Goal: Information Seeking & Learning: Learn about a topic

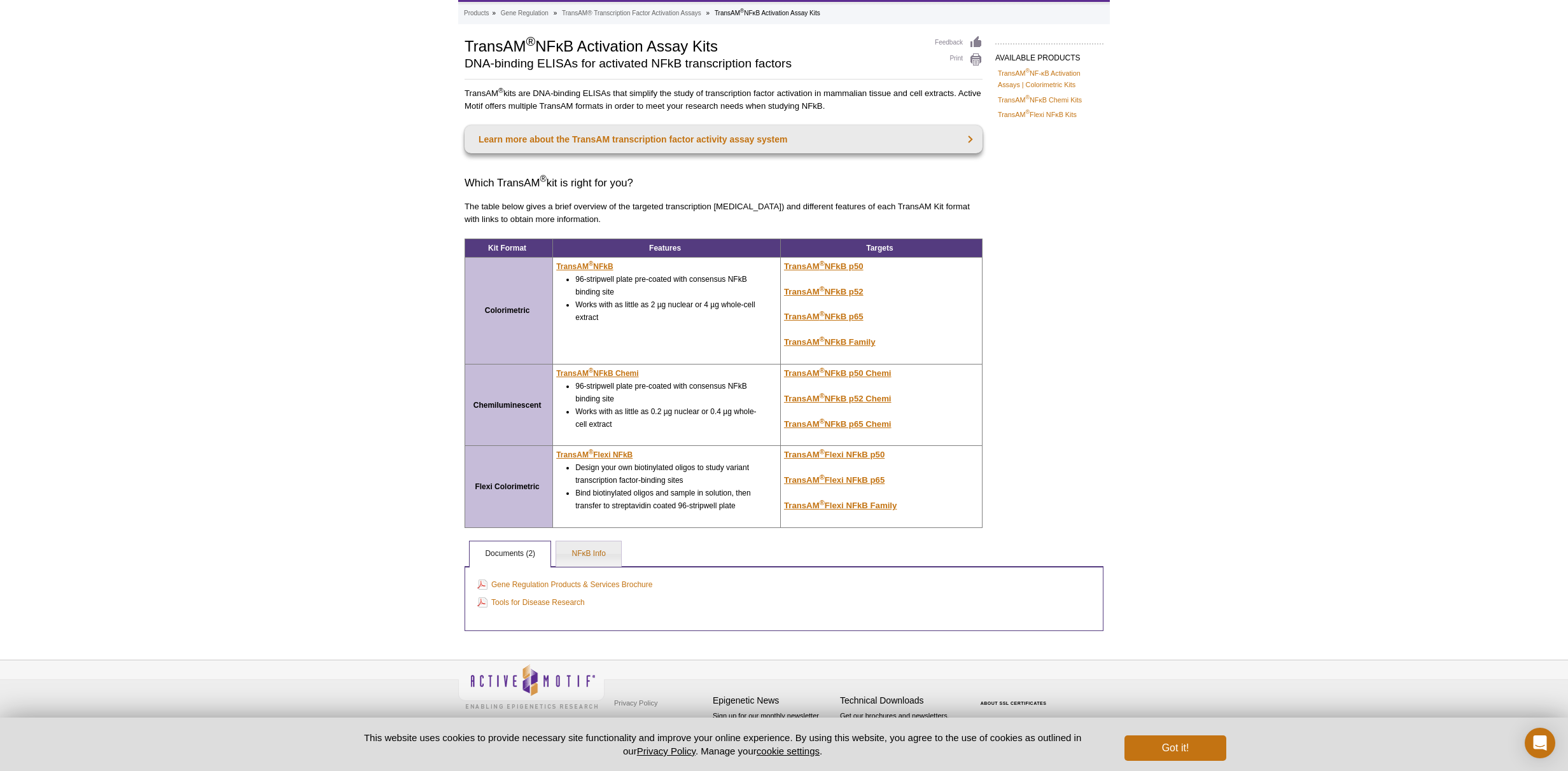
scroll to position [63, 0]
drag, startPoint x: 599, startPoint y: 280, endPoint x: 599, endPoint y: 298, distance: 18.0
click at [599, 298] on li "96-stripwell plate pre-coated with consensus NFkB binding site" at bounding box center [669, 286] width 187 height 25
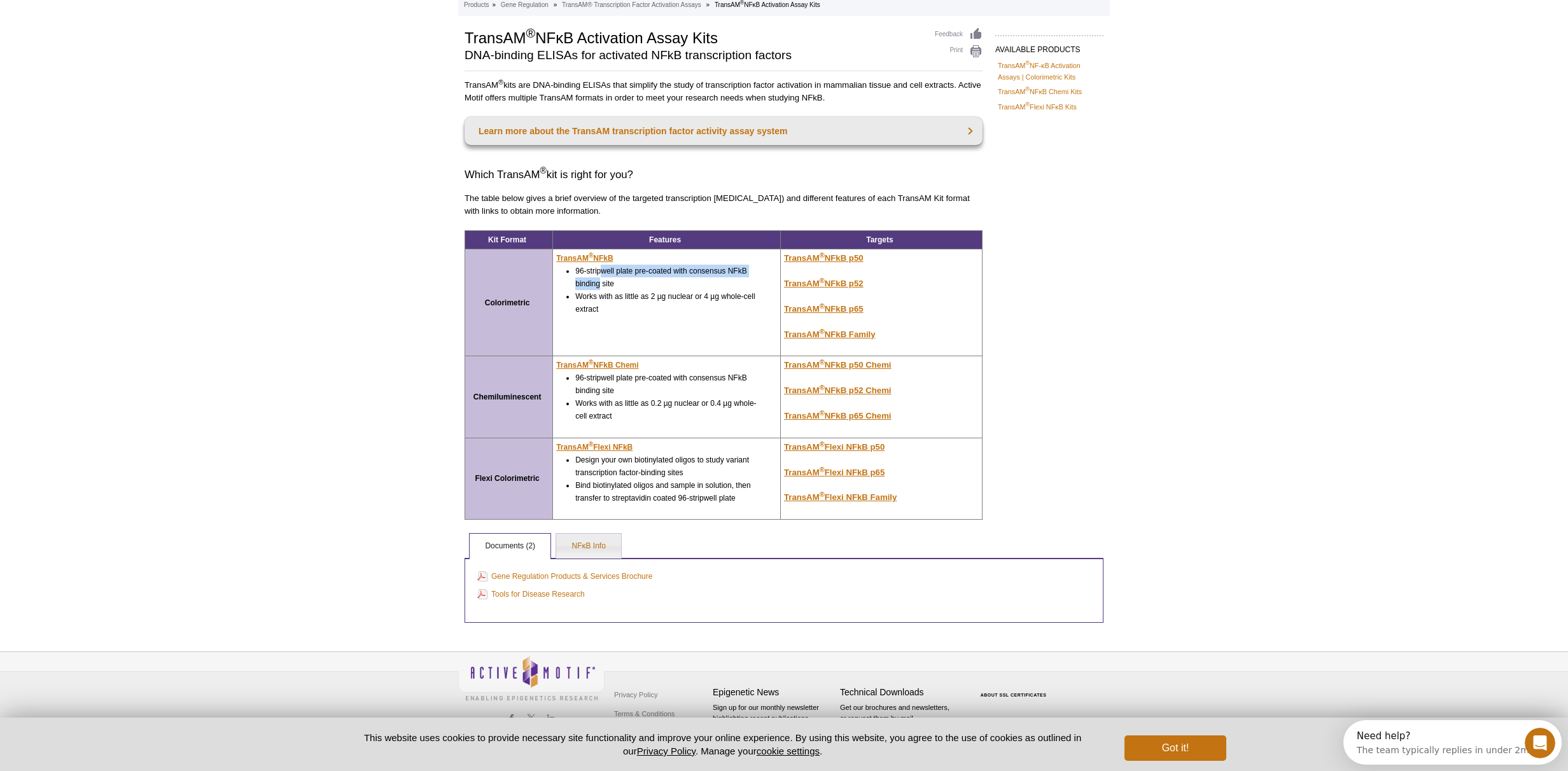
scroll to position [0, 0]
click at [592, 546] on link "NFκB Info" at bounding box center [588, 547] width 64 height 25
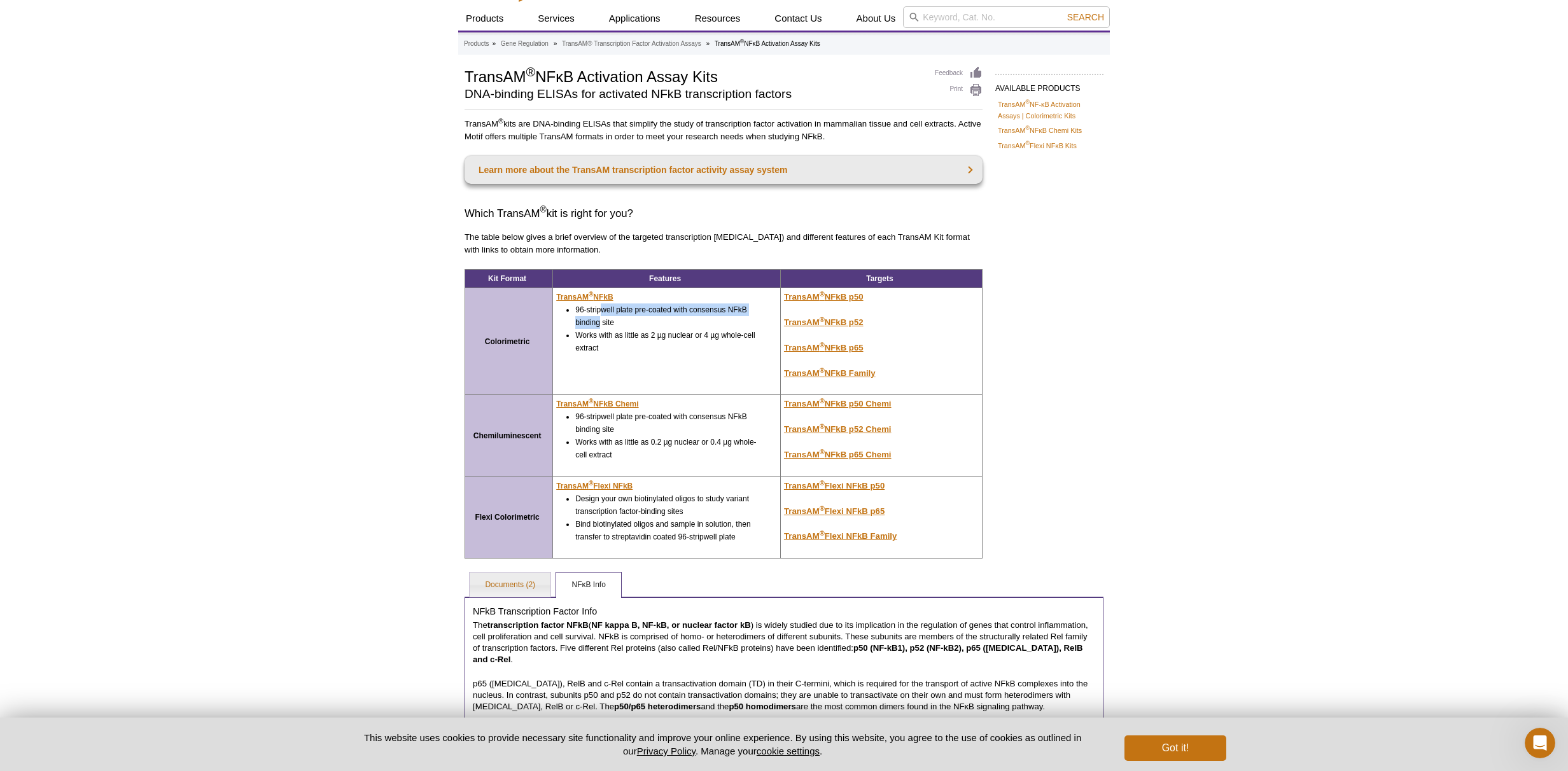
scroll to position [33, 0]
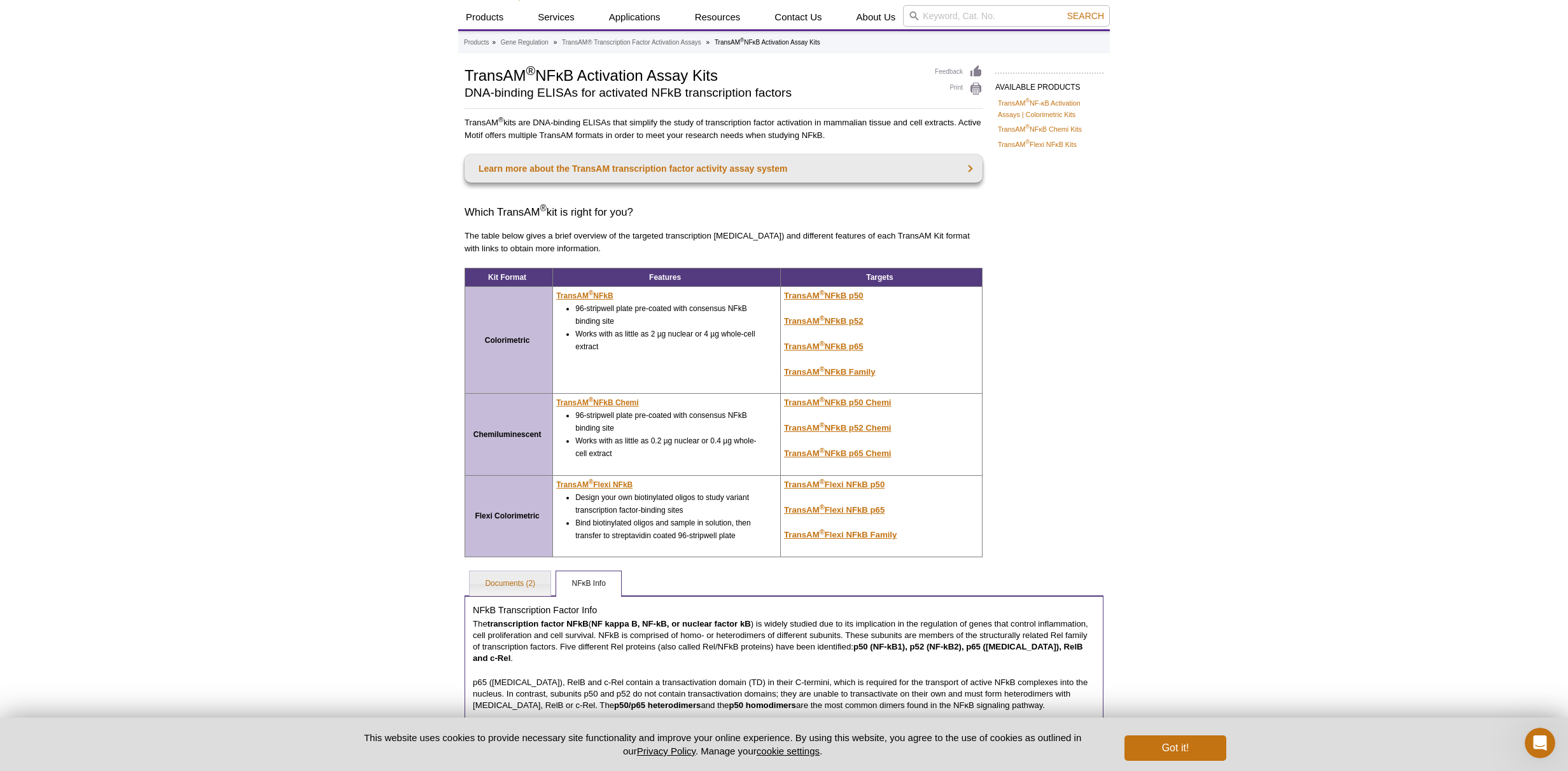
click at [1207, 387] on div "Active Motif Logo Enabling Epigenetics Research 0 Search Skip to content Active…" at bounding box center [784, 550] width 1568 height 1167
click at [1019, 6] on input "search" at bounding box center [1007, 15] width 207 height 21
type input "43296"
click at [1063, 10] on button "Search" at bounding box center [1086, 16] width 45 height 11
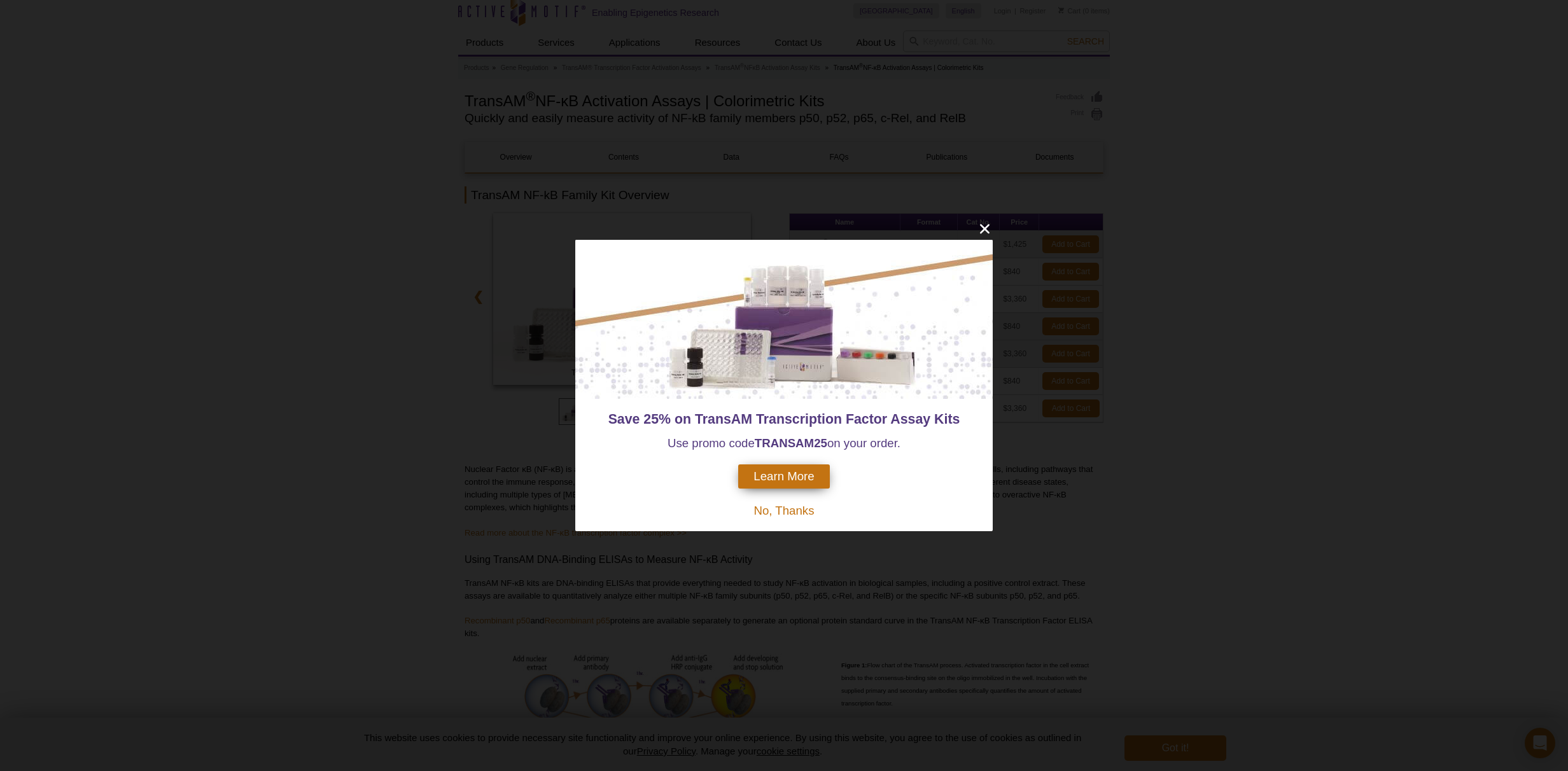
scroll to position [9, 0]
click at [986, 233] on icon "close" at bounding box center [985, 228] width 16 height 16
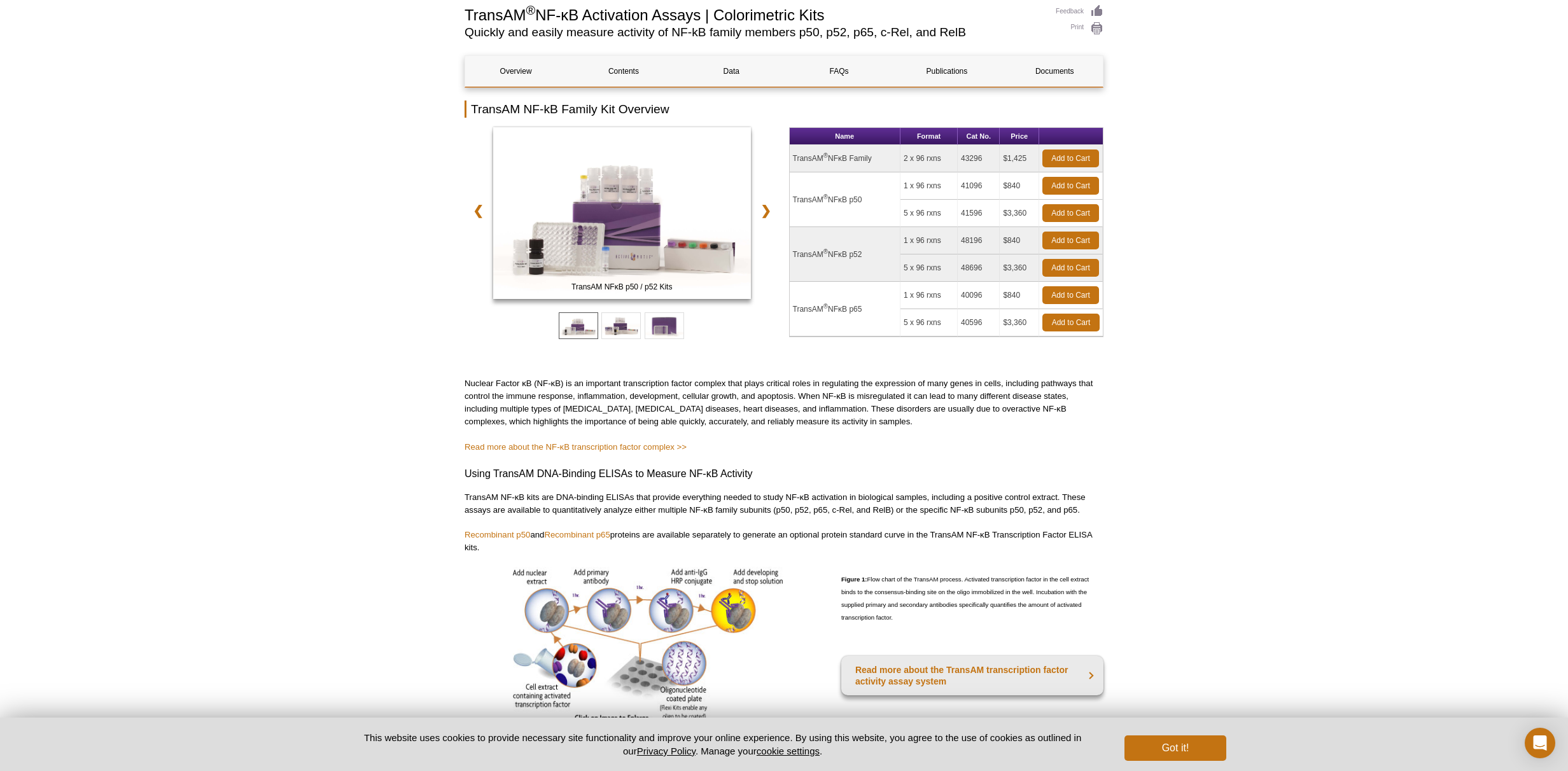
scroll to position [94, 0]
click at [845, 155] on td "TransAM ® NFκB Family" at bounding box center [845, 159] width 111 height 27
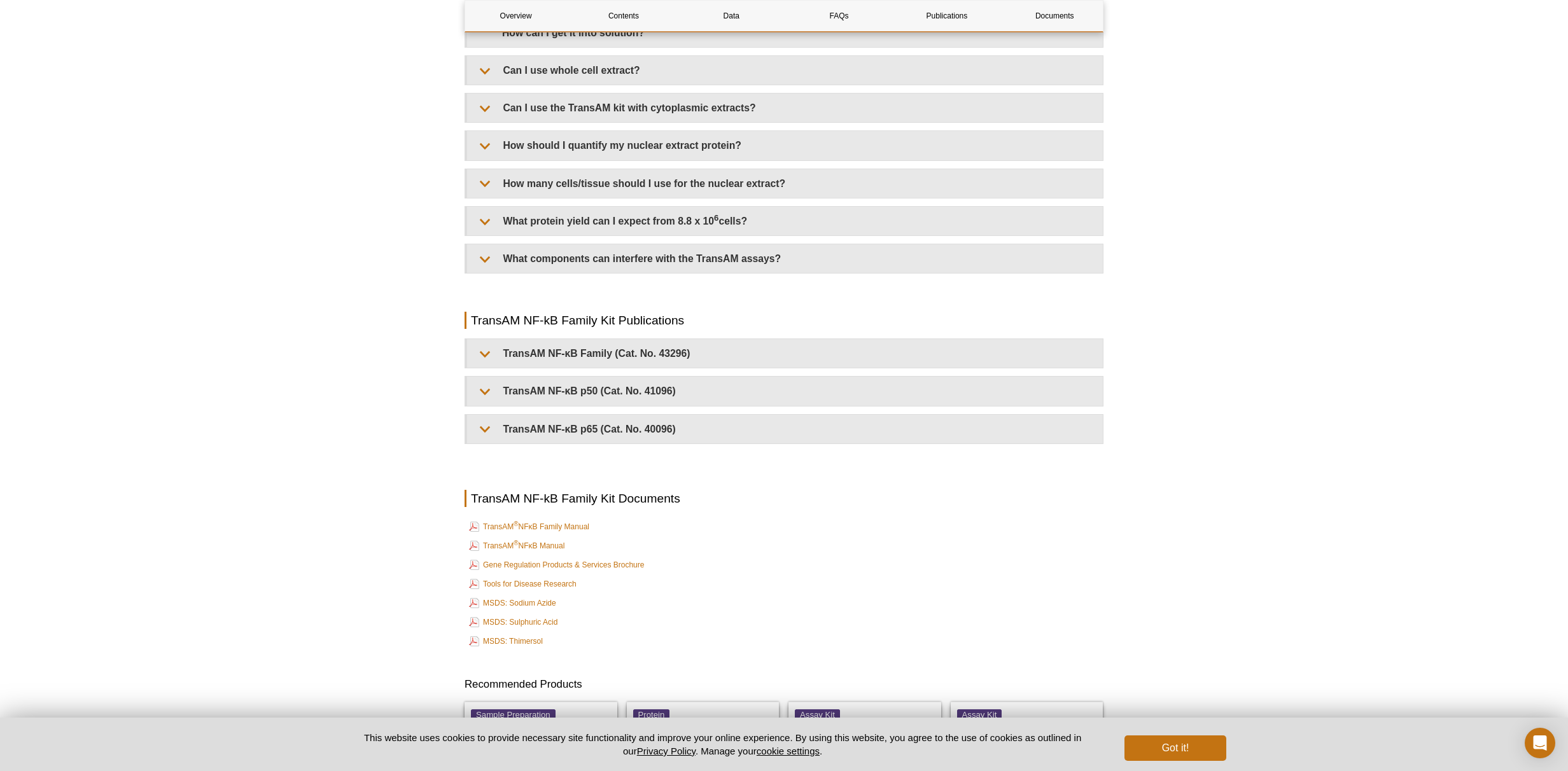
scroll to position [2555, 0]
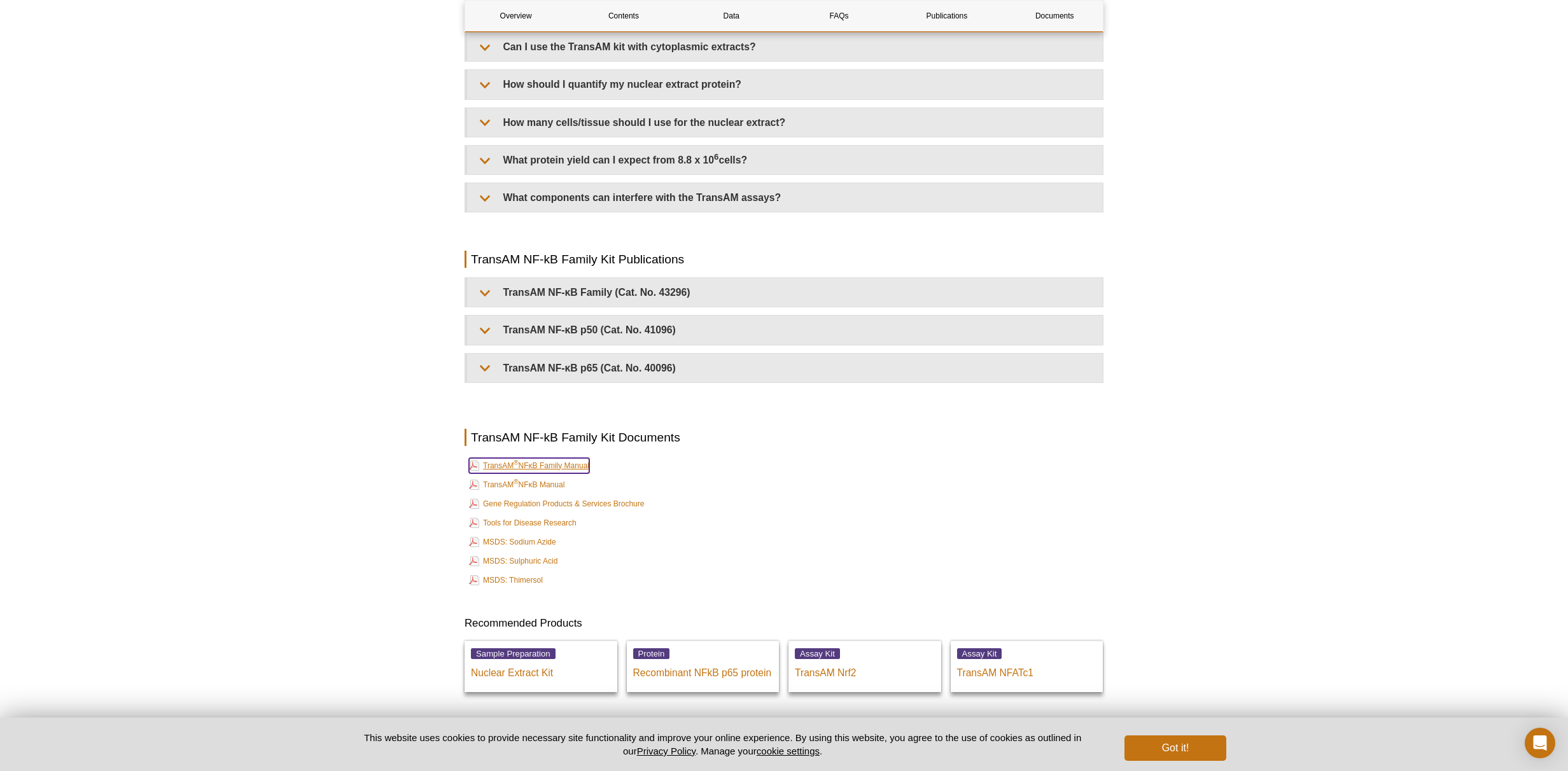
click at [547, 458] on link "TransAM ® NFκB Family Manual" at bounding box center [529, 465] width 120 height 15
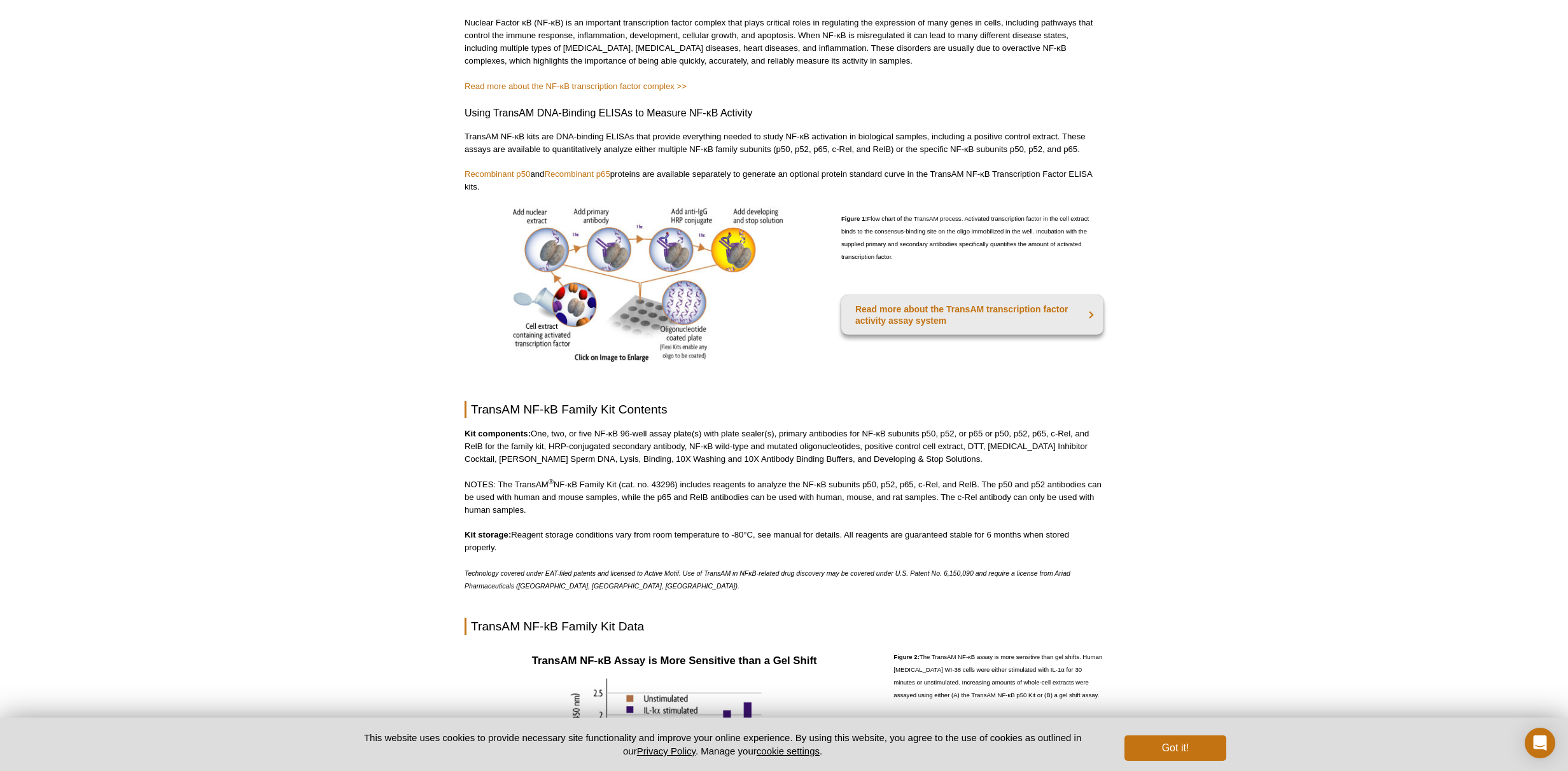
scroll to position [0, 0]
